Goal: Task Accomplishment & Management: Use online tool/utility

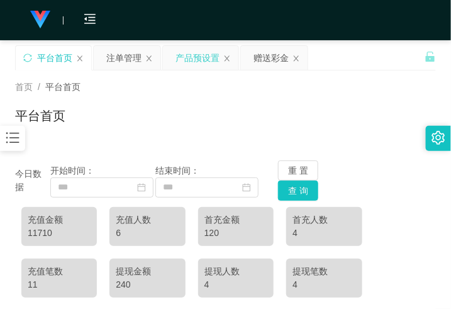
click at [209, 61] on div "产品预设置" at bounding box center [198, 58] width 44 height 24
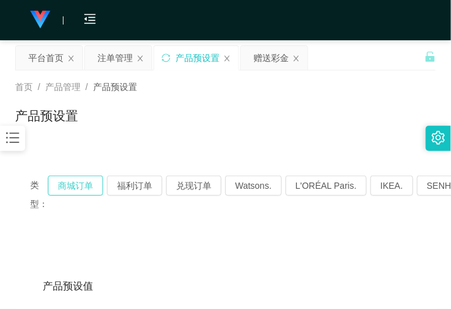
click at [81, 182] on button "商城订单" at bounding box center [75, 186] width 55 height 20
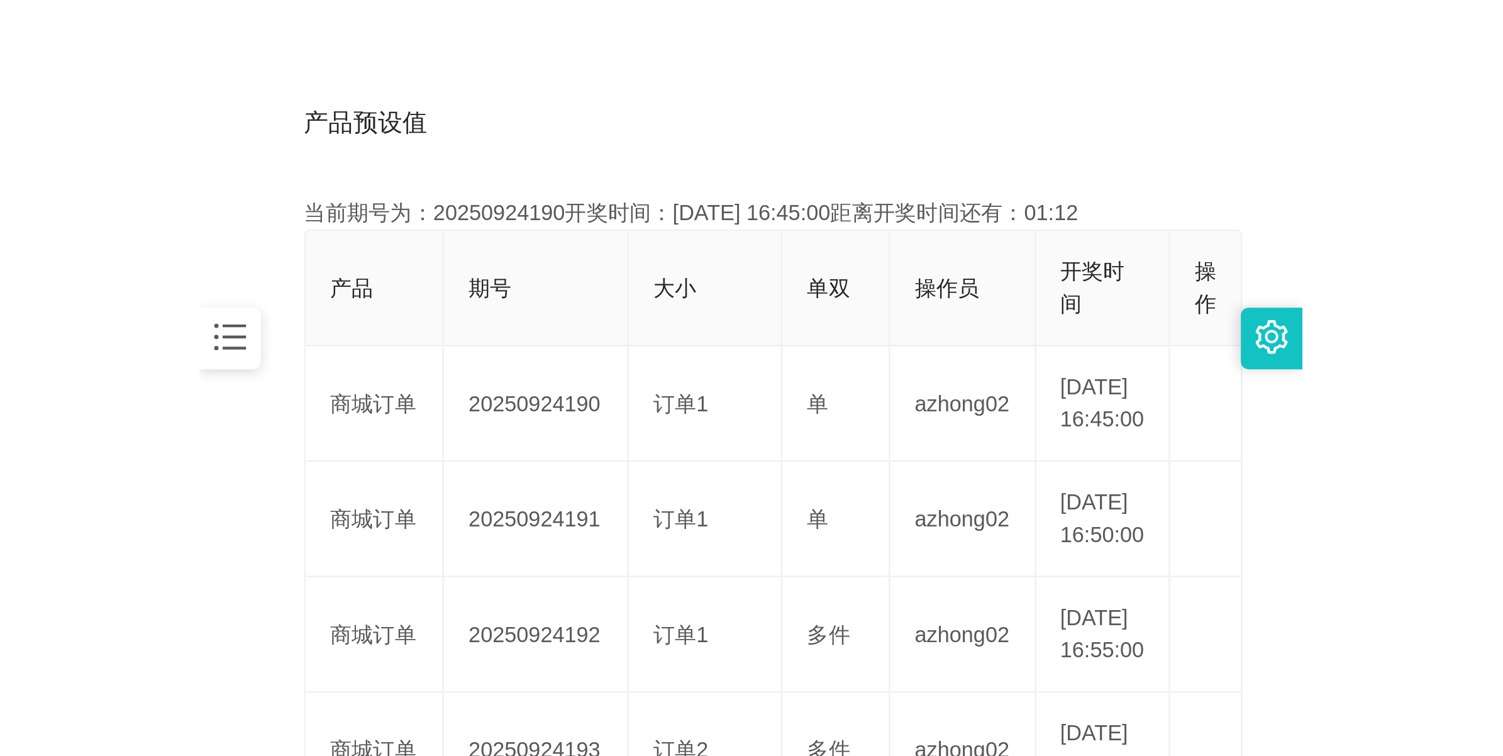
scroll to position [315, 0]
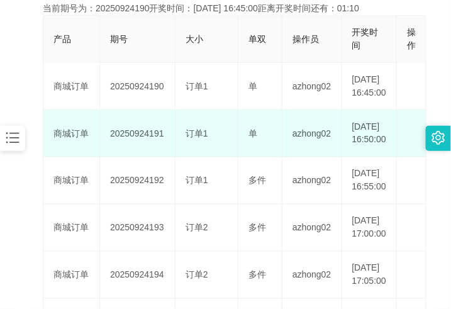
click at [138, 155] on td "20250924191" at bounding box center [137, 133] width 75 height 47
copy td "20250924191"
click at [143, 147] on td "20250924191" at bounding box center [137, 133] width 75 height 47
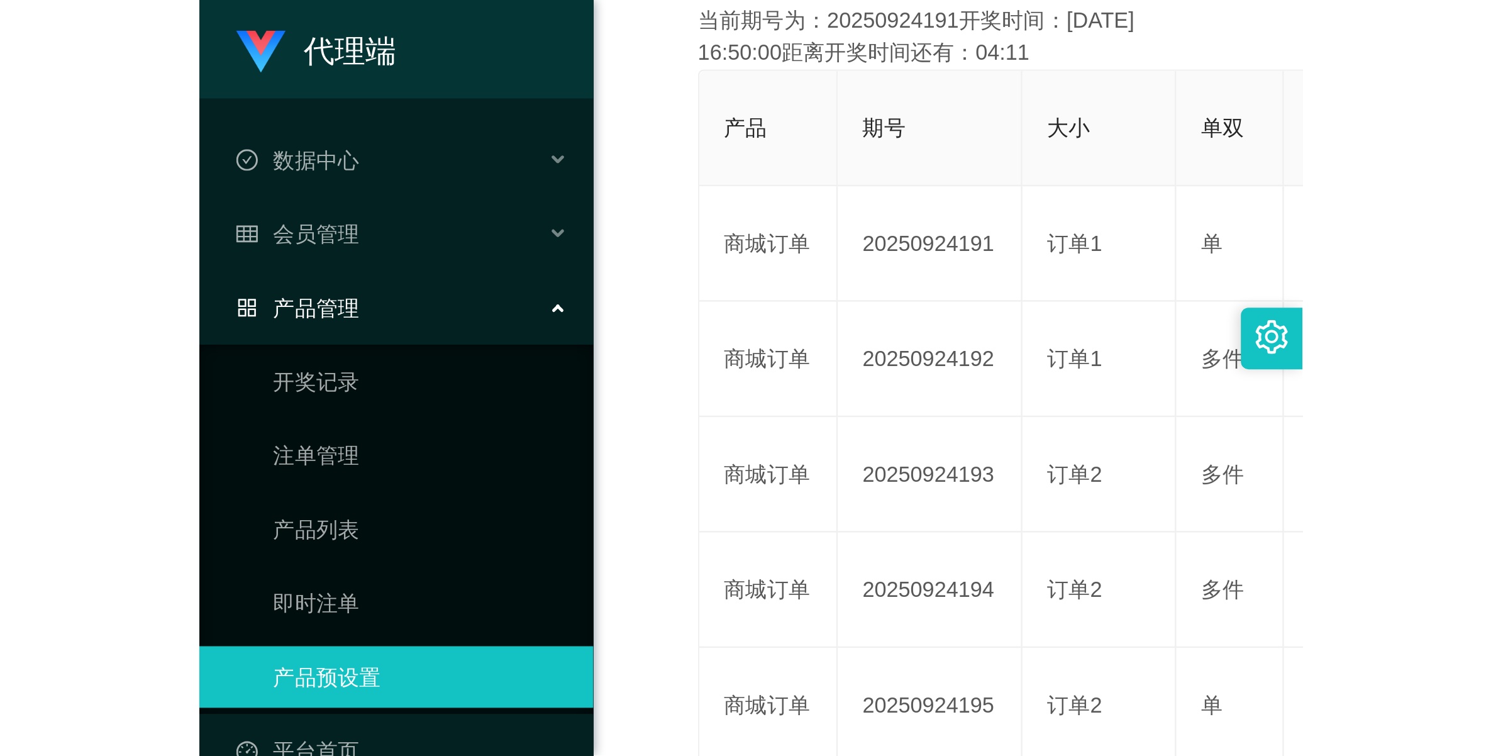
scroll to position [45, 0]
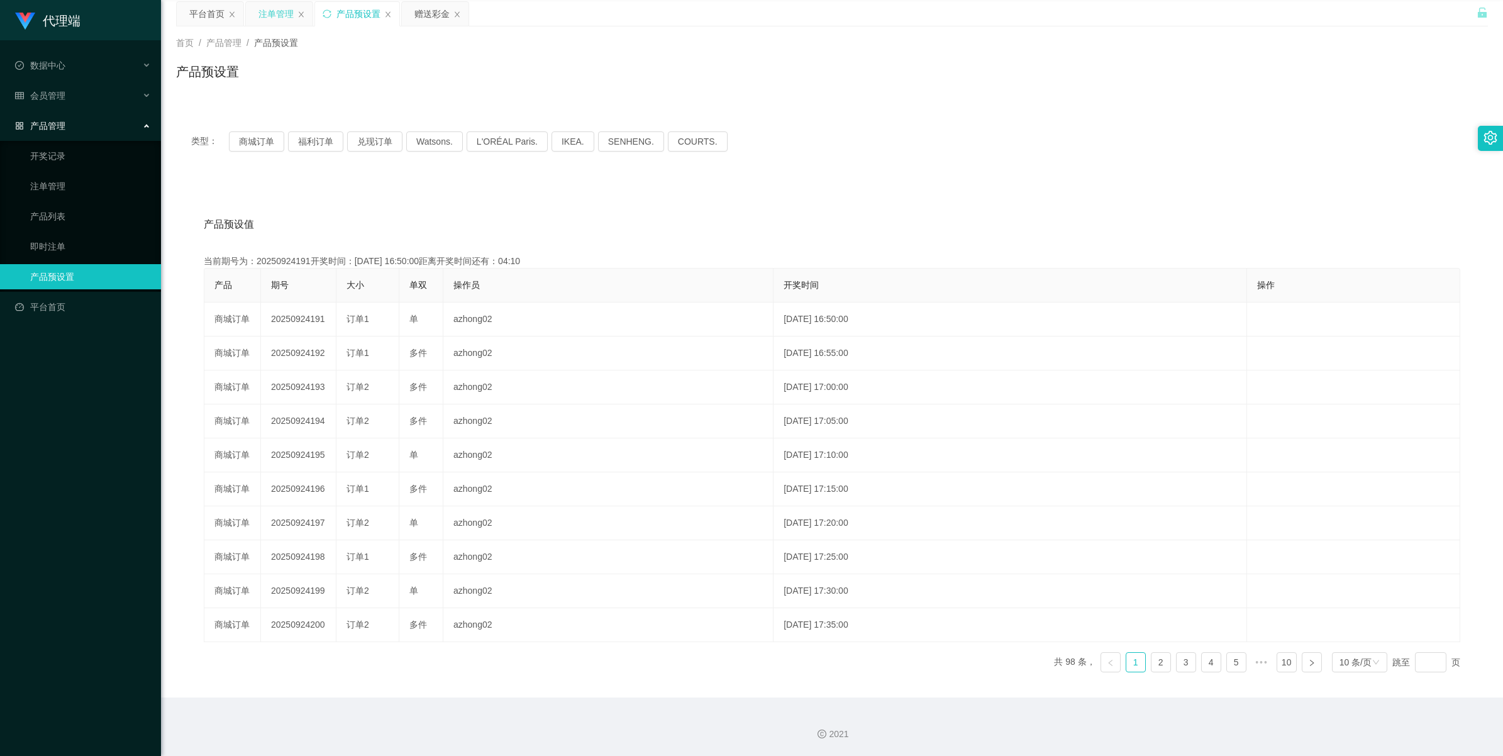
click at [287, 16] on div "注单管理" at bounding box center [276, 14] width 35 height 24
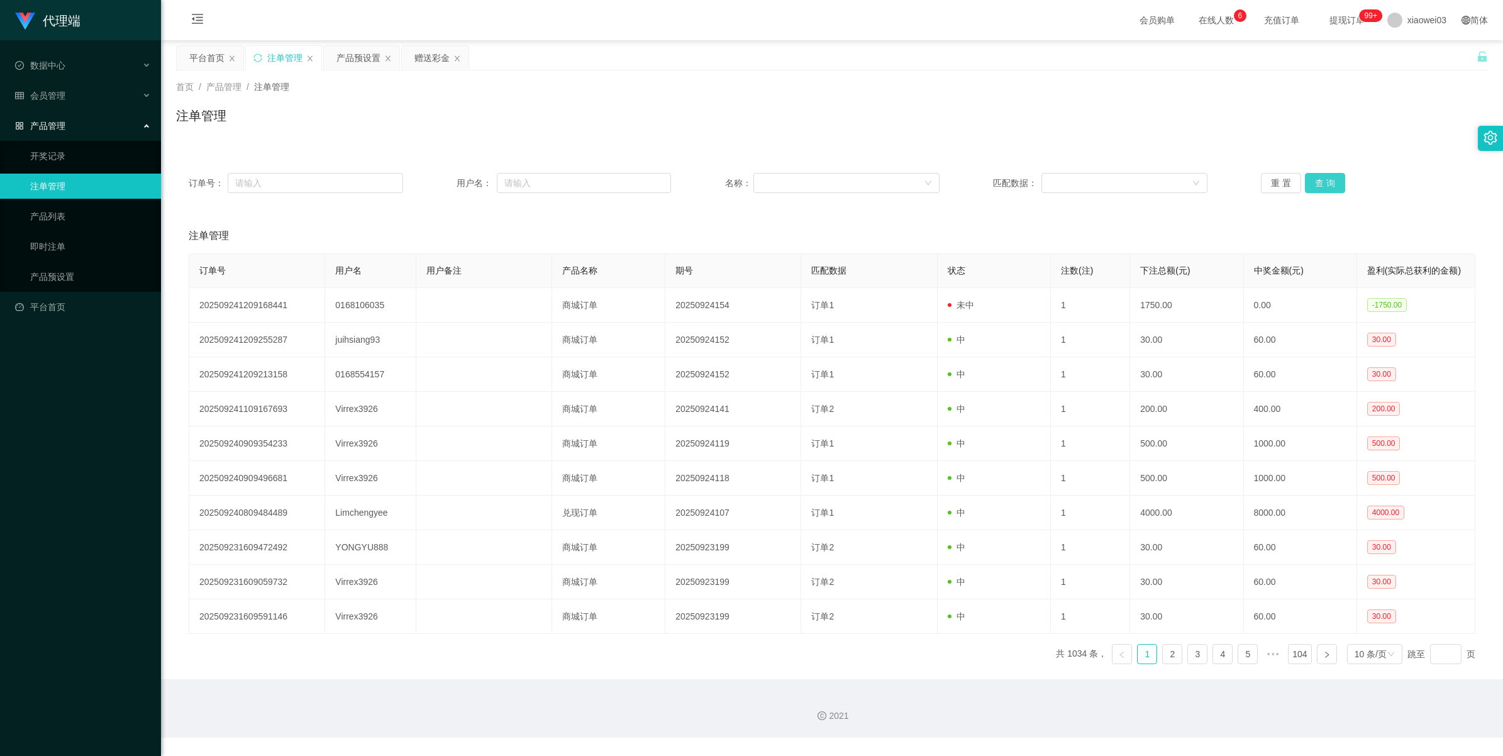
click at [450, 186] on button "查 询" at bounding box center [1325, 183] width 40 height 20
click at [450, 186] on div "重 置 查 询" at bounding box center [1368, 183] width 215 height 20
click at [450, 186] on button "查 询" at bounding box center [1325, 183] width 40 height 20
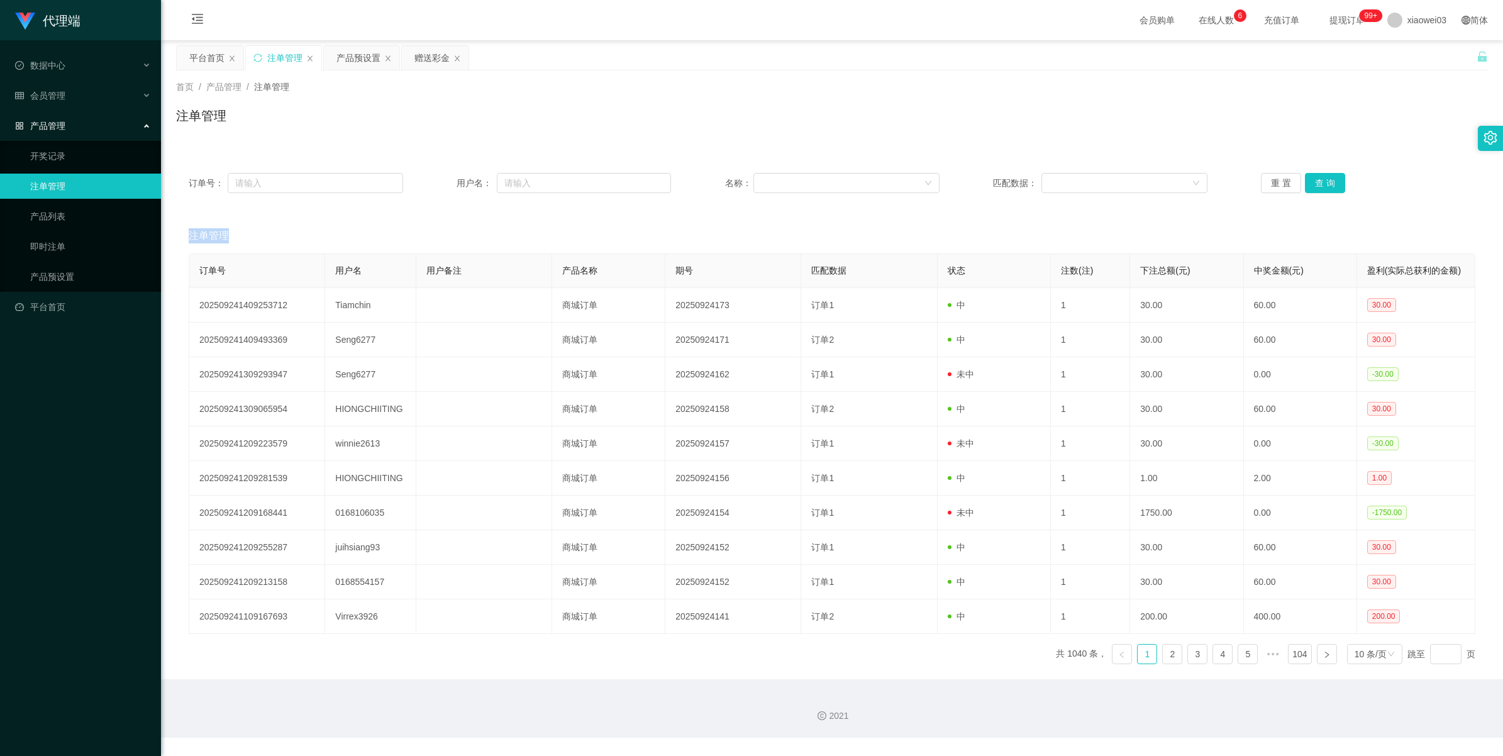
click at [450, 186] on div "重 置 查 询" at bounding box center [1368, 183] width 215 height 20
click at [450, 186] on button "查 询" at bounding box center [1325, 183] width 40 height 20
click at [450, 186] on div "重 置 查 询" at bounding box center [1368, 183] width 215 height 20
click at [450, 186] on button "查 询" at bounding box center [1332, 183] width 54 height 20
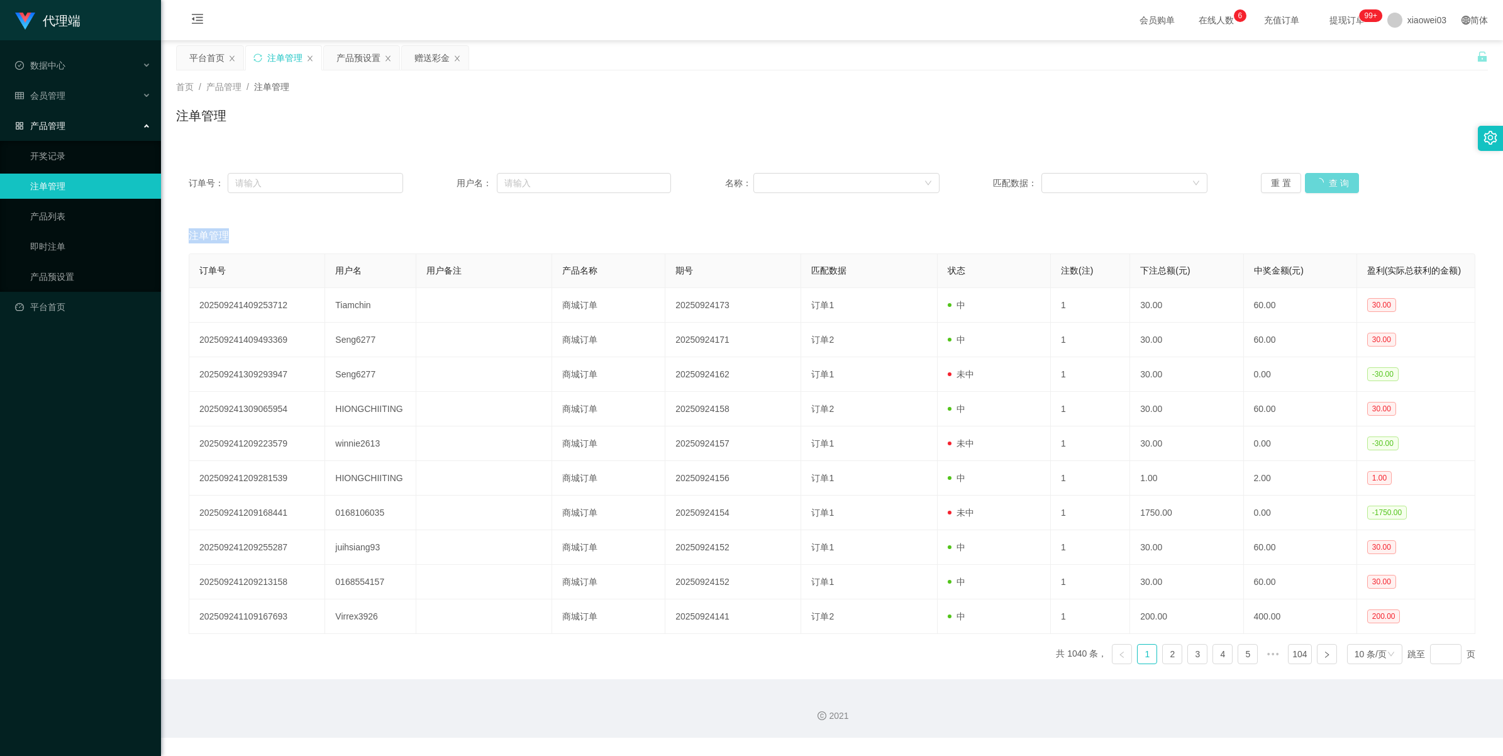
click at [450, 186] on div "重 置 查 询" at bounding box center [1368, 183] width 215 height 20
click at [450, 186] on button "查 询" at bounding box center [1332, 183] width 54 height 20
click at [450, 186] on div "重 置 查 询" at bounding box center [1368, 183] width 215 height 20
click at [450, 186] on button "重 置" at bounding box center [1281, 183] width 40 height 20
click at [450, 181] on button "查 询" at bounding box center [1325, 183] width 40 height 20
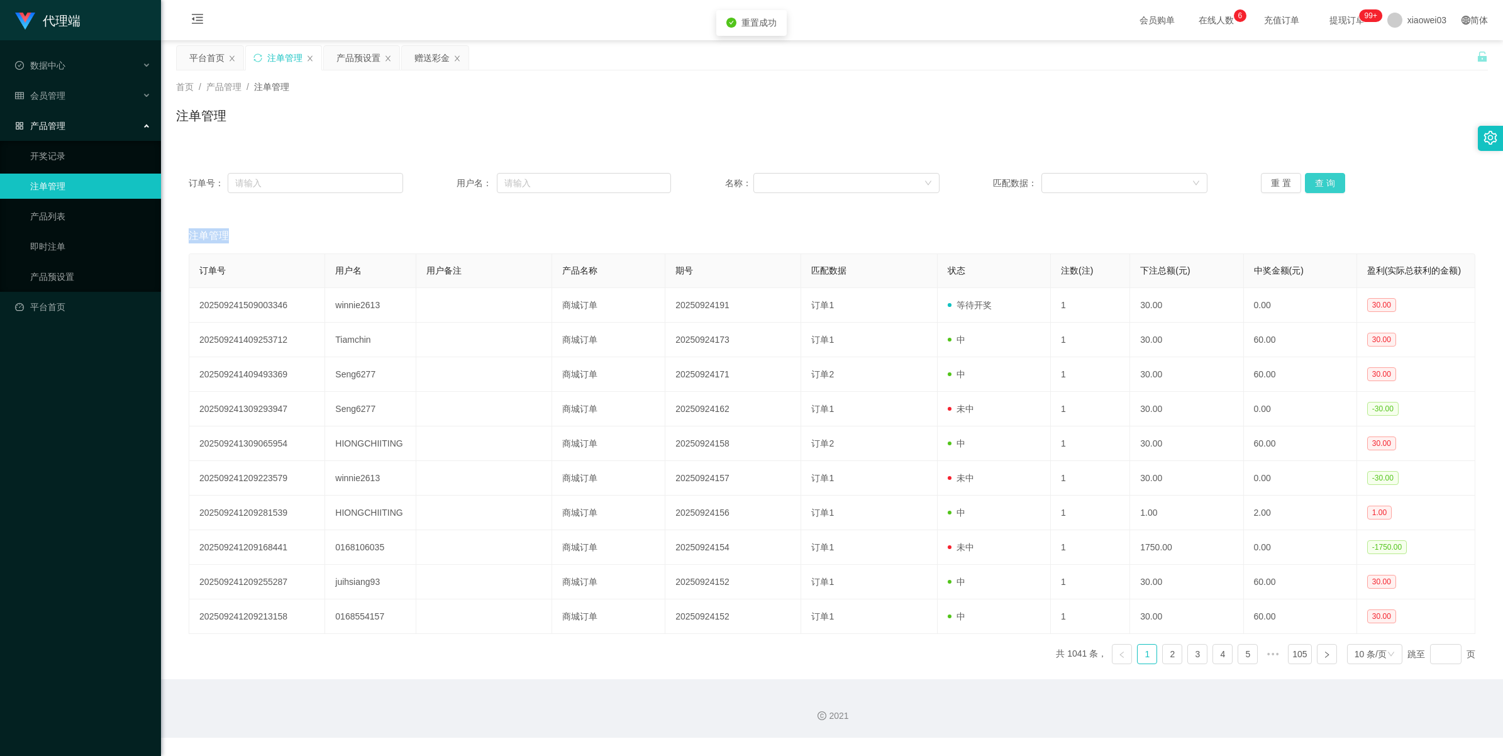
click at [450, 181] on button "查 询" at bounding box center [1325, 183] width 40 height 20
click at [450, 180] on button "查 询" at bounding box center [1325, 183] width 40 height 20
click at [450, 180] on button "查 询" at bounding box center [1332, 183] width 54 height 20
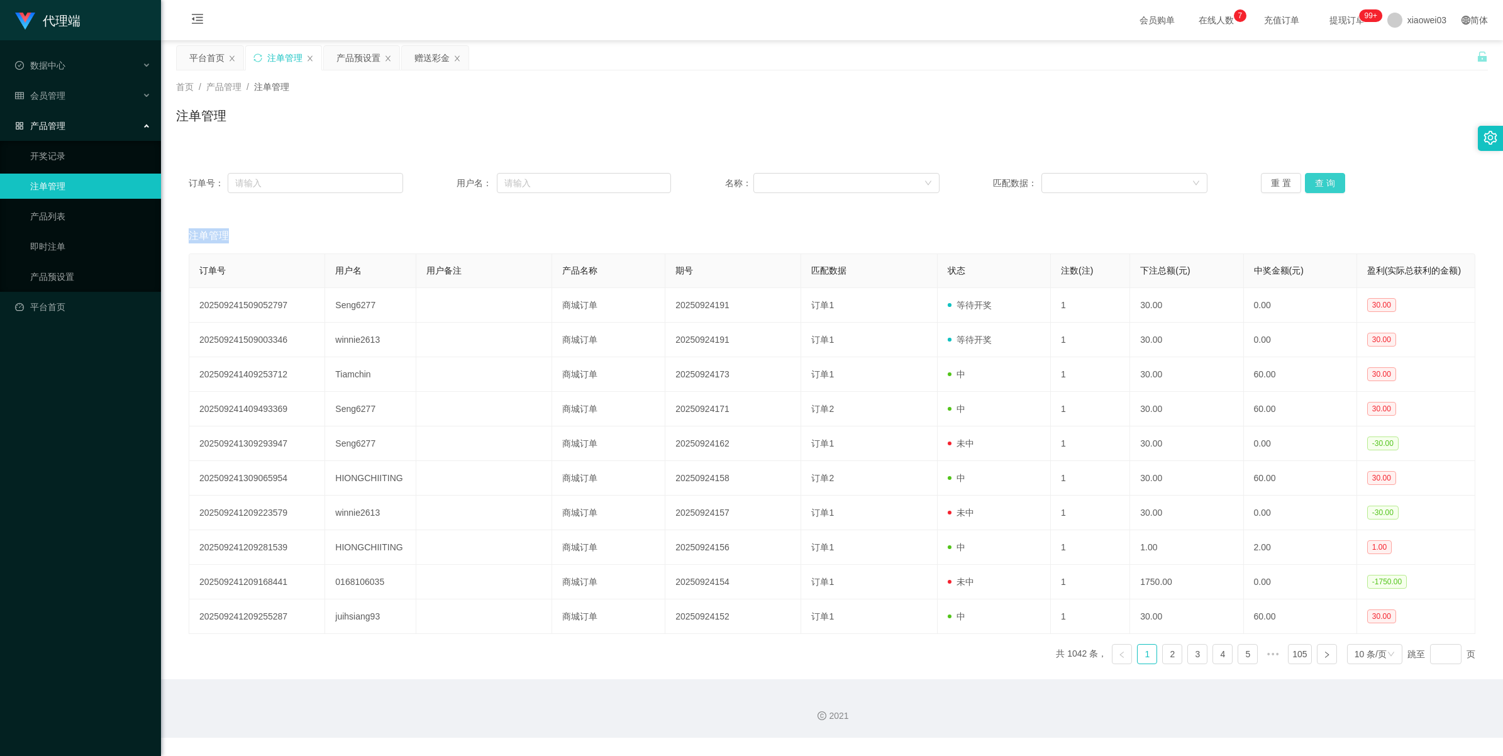
click at [450, 180] on button "查 询" at bounding box center [1325, 183] width 40 height 20
click at [450, 183] on button "查 询" at bounding box center [1332, 183] width 54 height 20
click at [450, 184] on button "重 置" at bounding box center [1281, 183] width 40 height 20
click at [450, 187] on button "查 询" at bounding box center [1325, 183] width 40 height 20
click at [450, 187] on button "查 询" at bounding box center [1332, 183] width 54 height 20
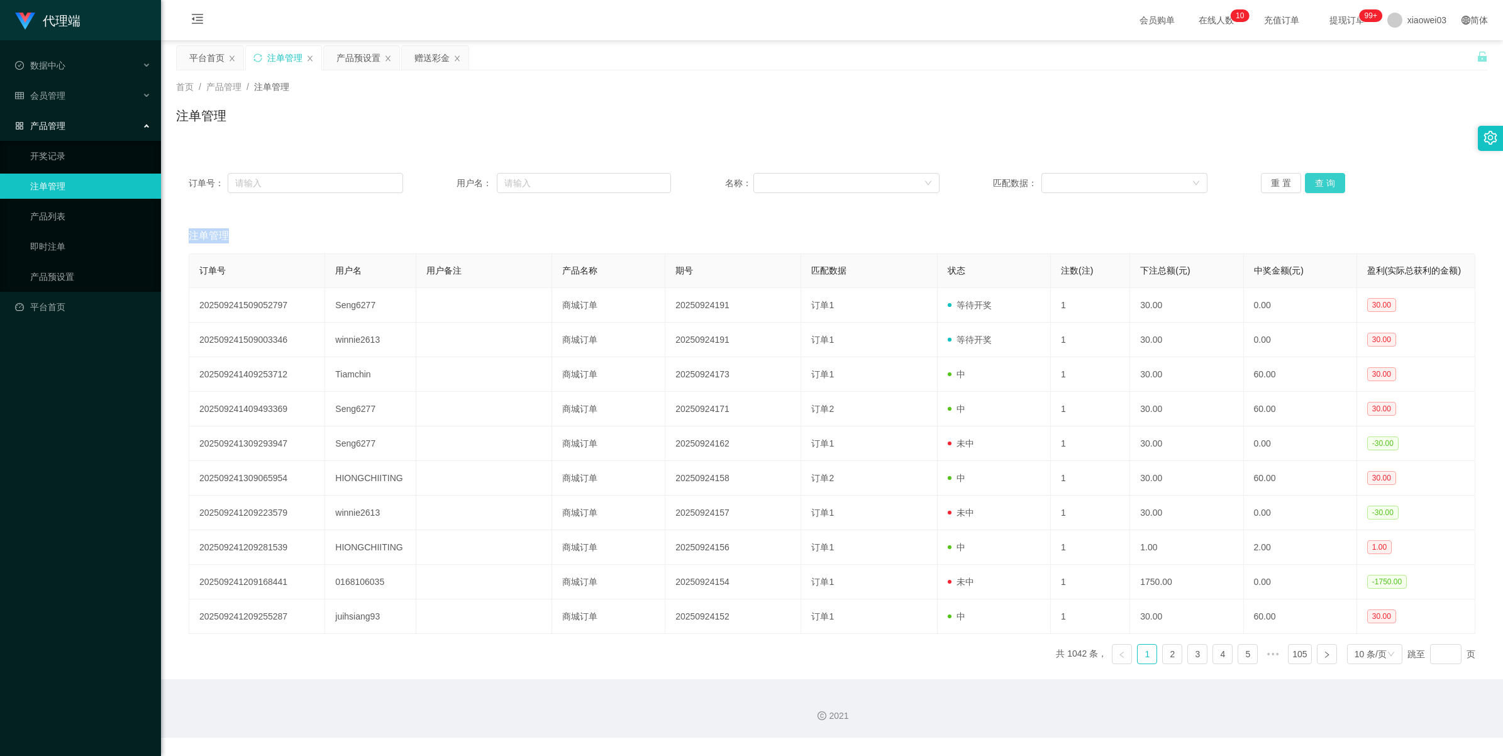
click at [450, 187] on button "查 询" at bounding box center [1325, 183] width 40 height 20
click at [450, 174] on button "查 询" at bounding box center [1325, 183] width 40 height 20
click at [450, 179] on button "查 询" at bounding box center [1325, 183] width 40 height 20
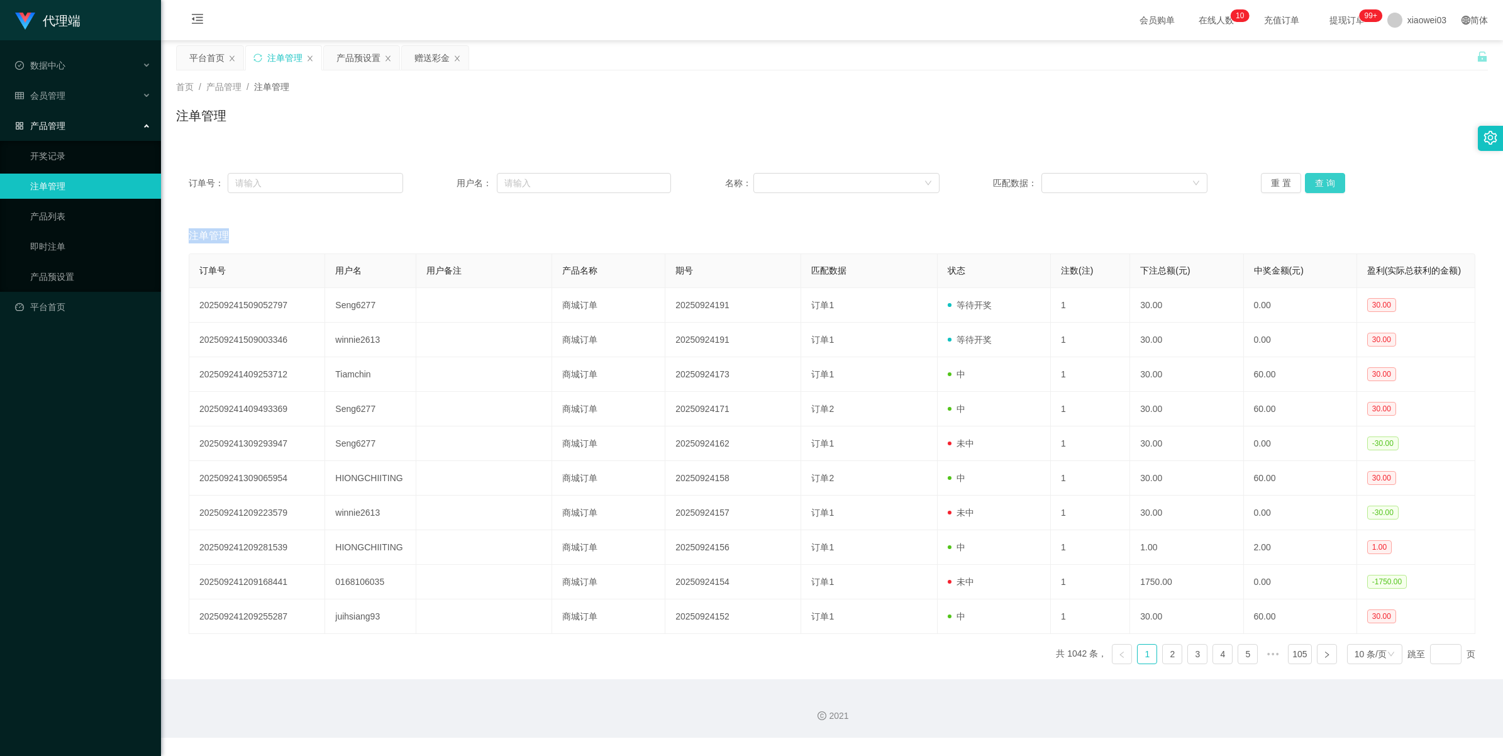
click at [450, 179] on button "查 询" at bounding box center [1325, 183] width 40 height 20
click at [450, 180] on button "重 置" at bounding box center [1281, 183] width 40 height 20
click at [450, 187] on button "查 询" at bounding box center [1325, 183] width 40 height 20
click at [450, 186] on button "重 置" at bounding box center [1281, 183] width 40 height 20
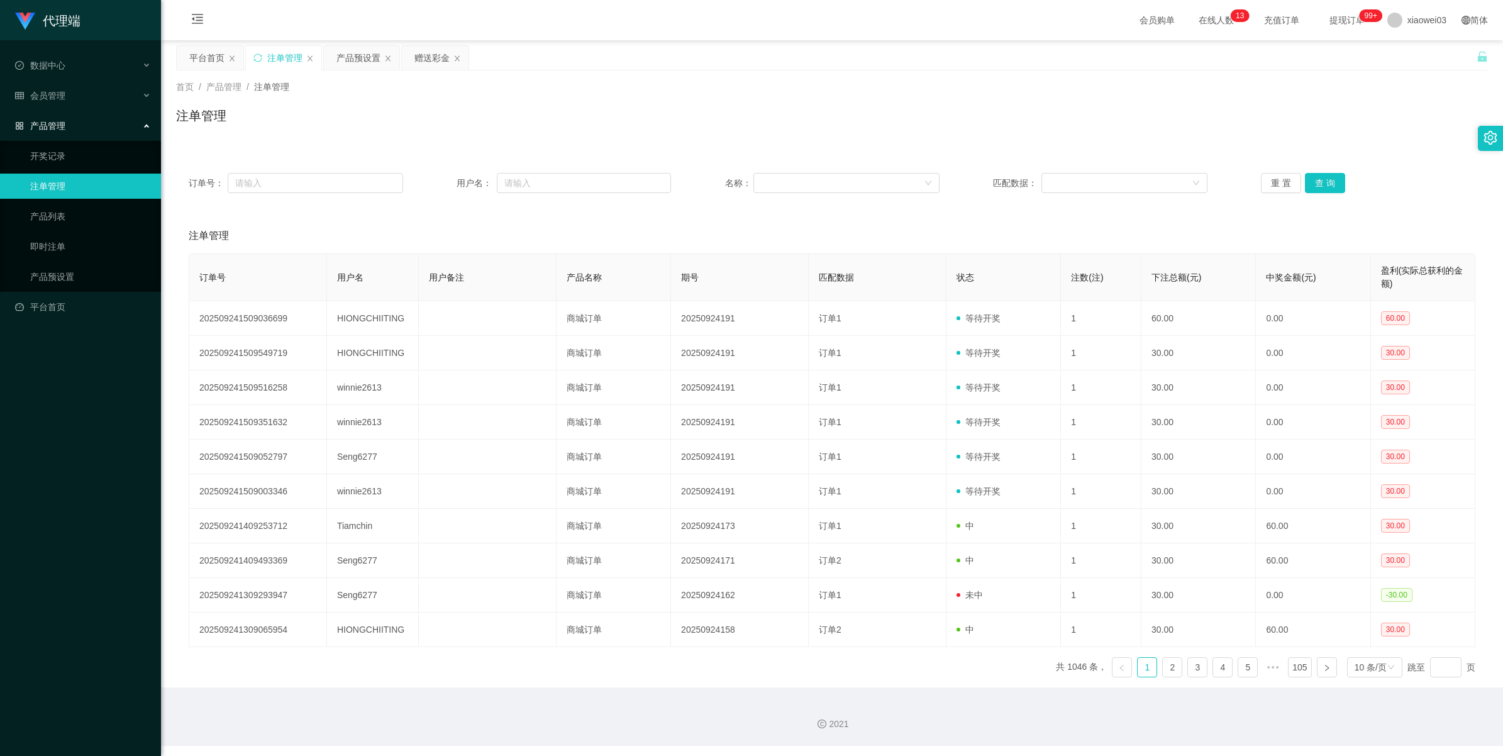
click at [450, 308] on div "2021" at bounding box center [832, 724] width 1322 height 13
click at [450, 184] on button "查 询" at bounding box center [1325, 183] width 40 height 20
click at [450, 183] on button "重 置" at bounding box center [1281, 183] width 40 height 20
click at [450, 184] on button "查 询" at bounding box center [1325, 183] width 40 height 20
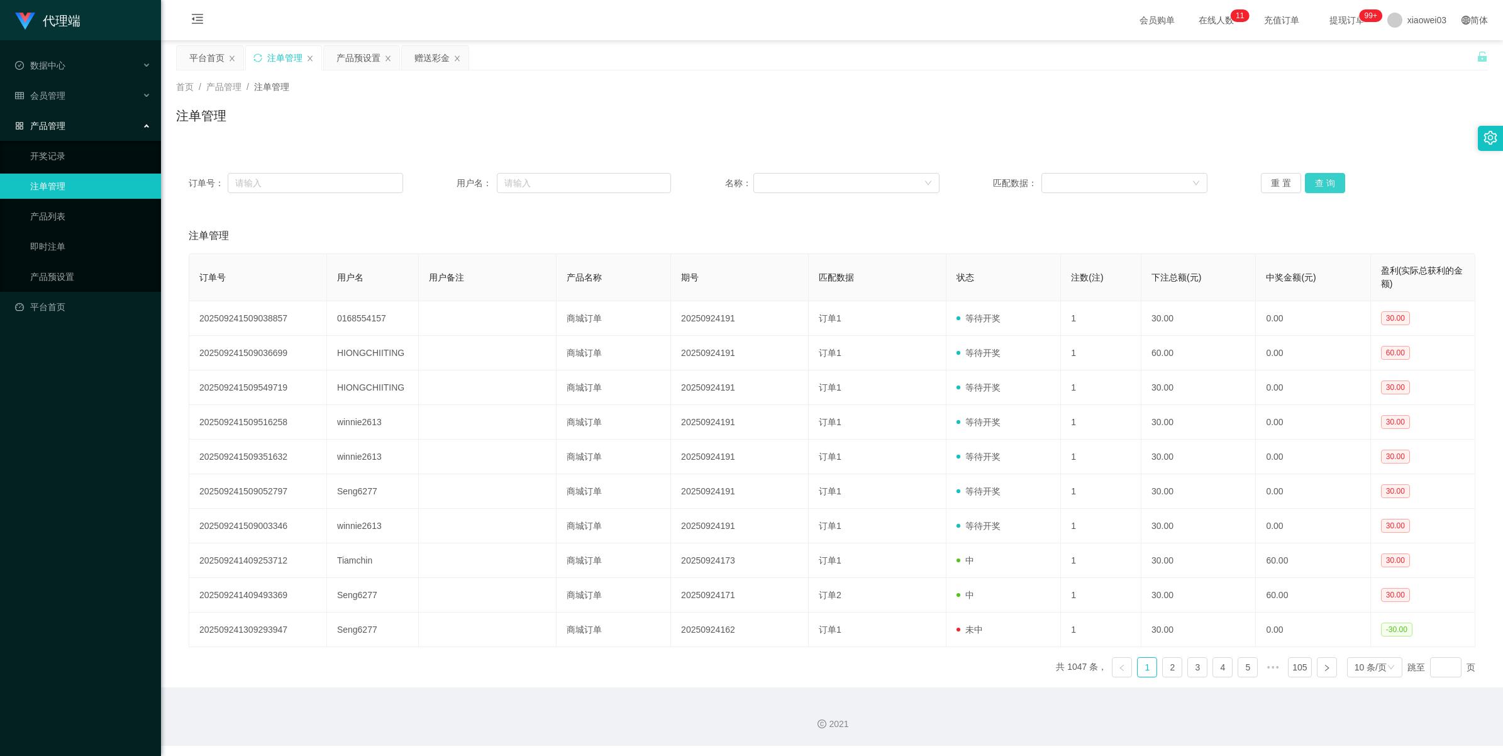
click at [450, 177] on button "查 询" at bounding box center [1325, 183] width 40 height 20
